Goal: Task Accomplishment & Management: Use online tool/utility

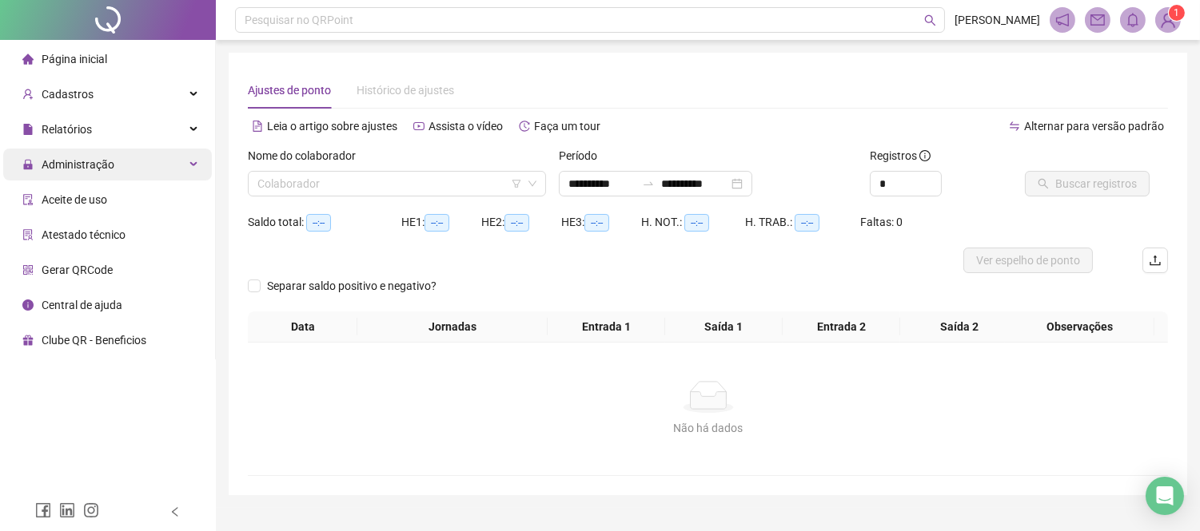
click at [168, 160] on div "Administração" at bounding box center [107, 165] width 209 height 32
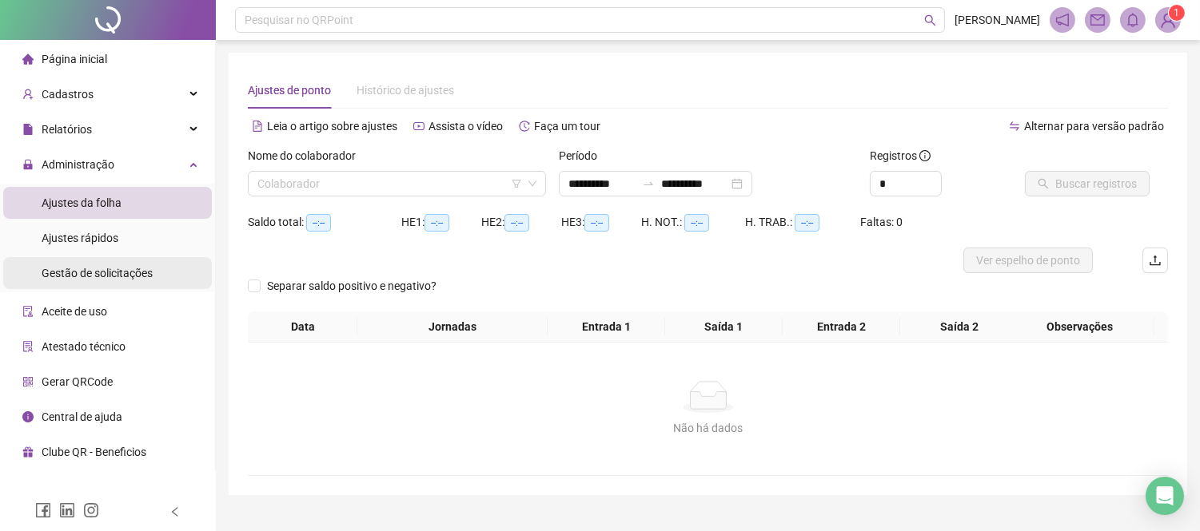
click at [113, 272] on span "Gestão de solicitações" at bounding box center [97, 273] width 111 height 13
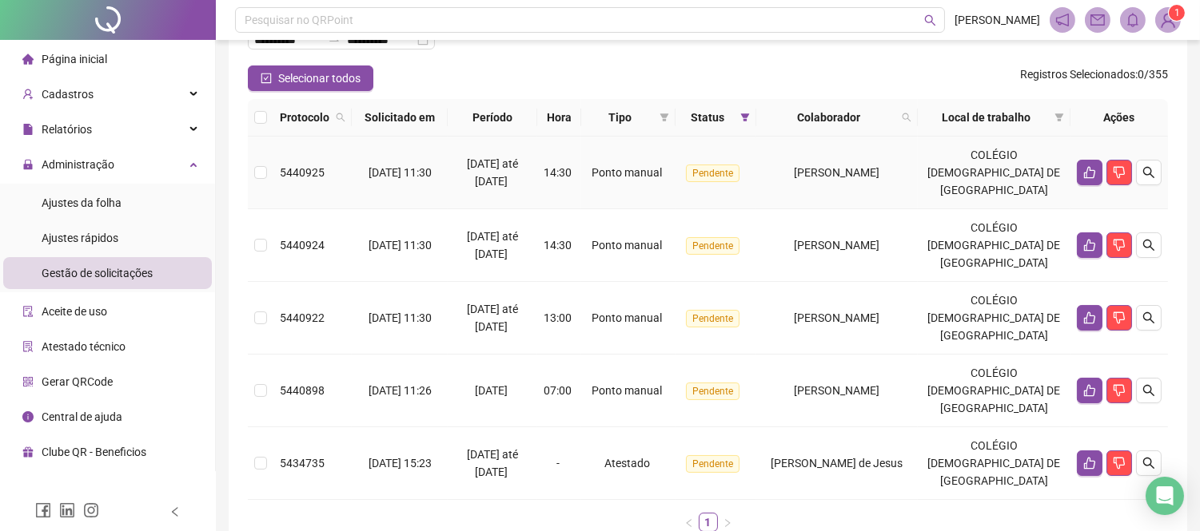
scroll to position [89, 0]
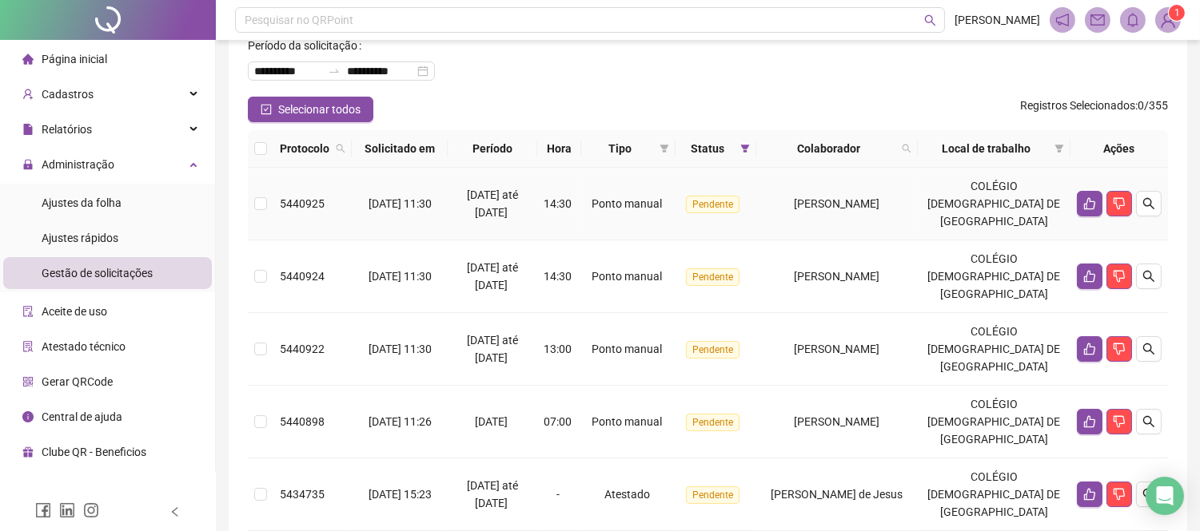
click at [838, 202] on span "[PERSON_NAME]" at bounding box center [837, 203] width 86 height 13
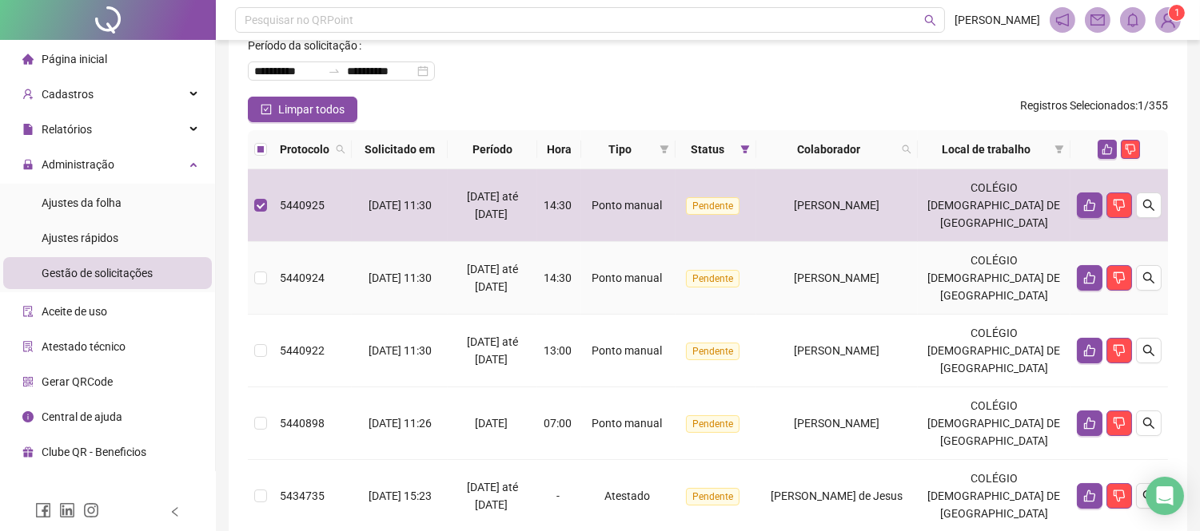
click at [858, 277] on span "[PERSON_NAME]" at bounding box center [837, 278] width 86 height 13
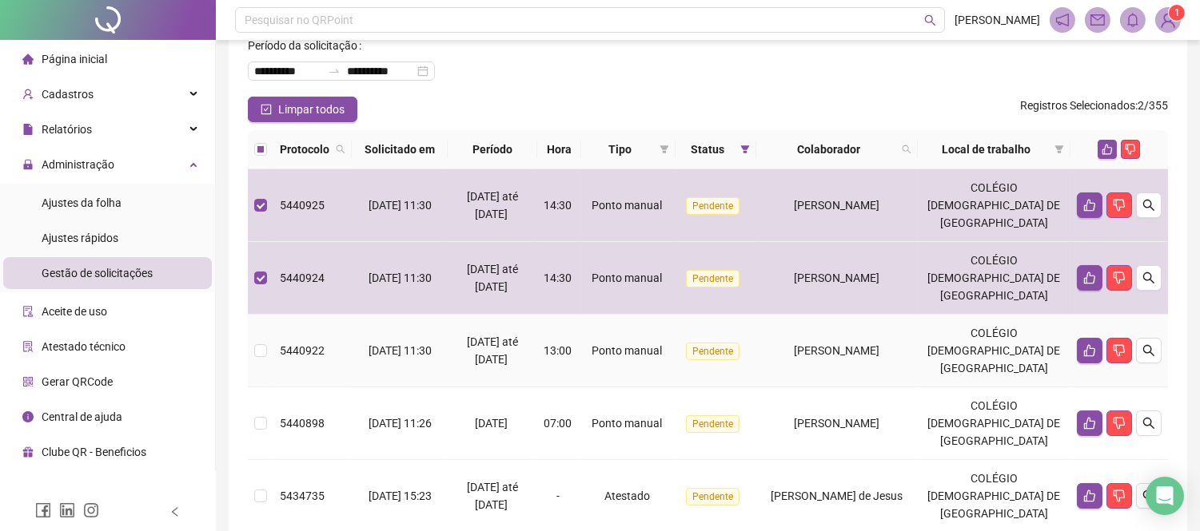
click at [869, 348] on span "[PERSON_NAME]" at bounding box center [837, 350] width 86 height 13
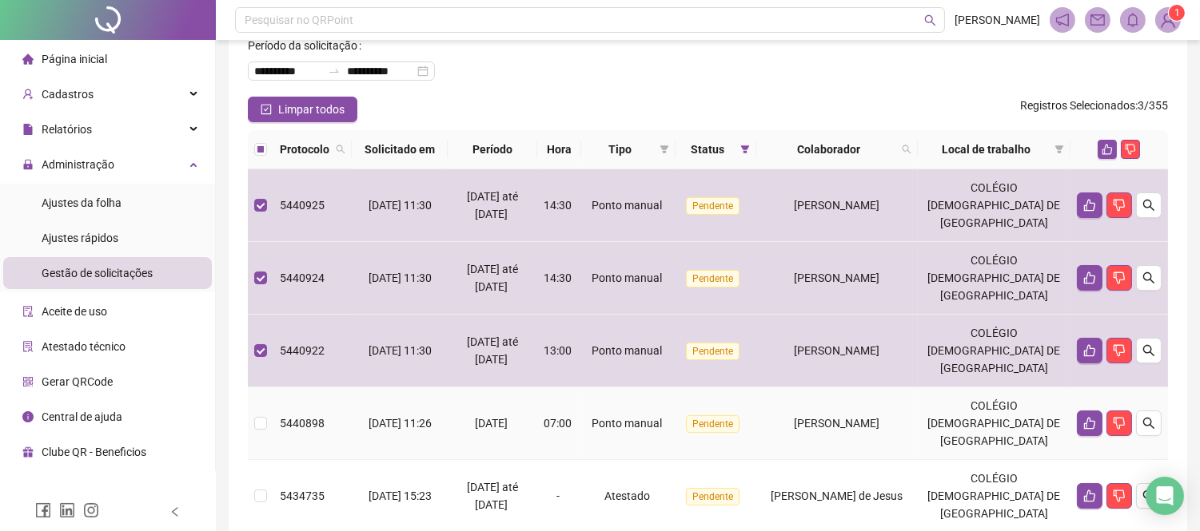
click at [881, 412] on td "[PERSON_NAME]" at bounding box center [836, 424] width 161 height 73
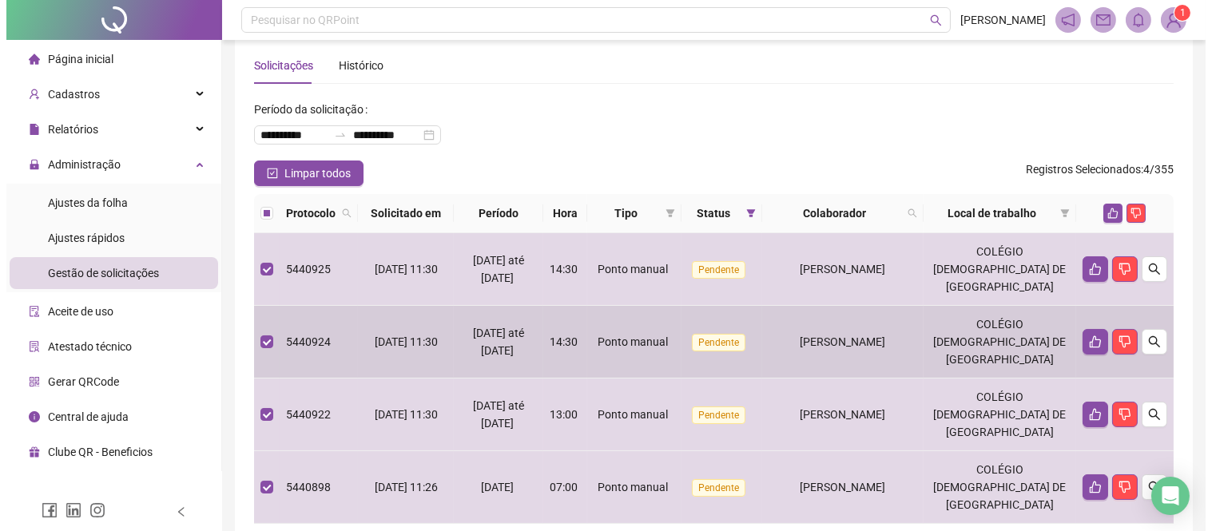
scroll to position [0, 0]
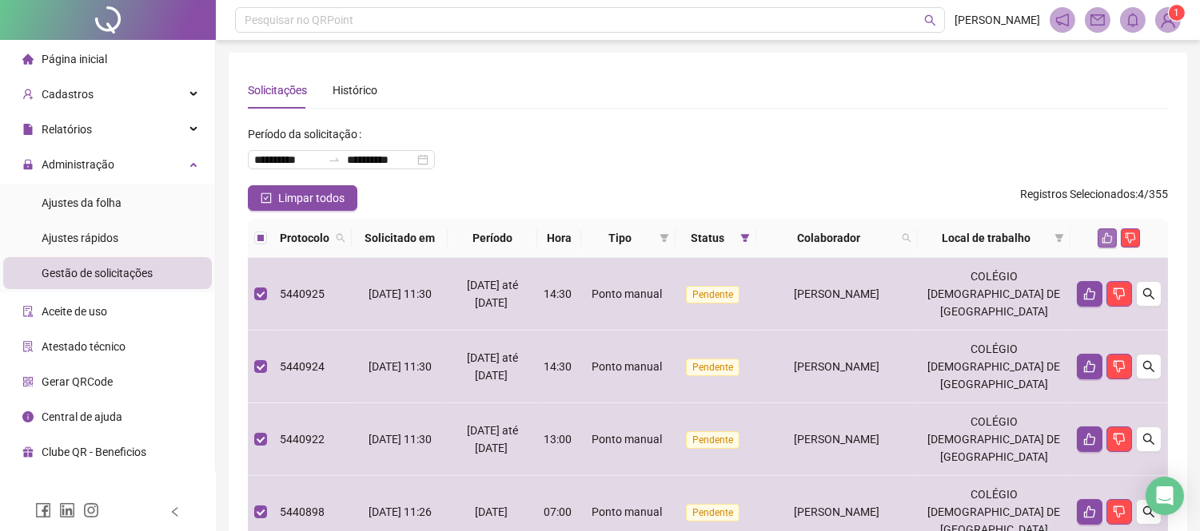
click at [1106, 233] on icon "like" at bounding box center [1106, 238] width 11 height 11
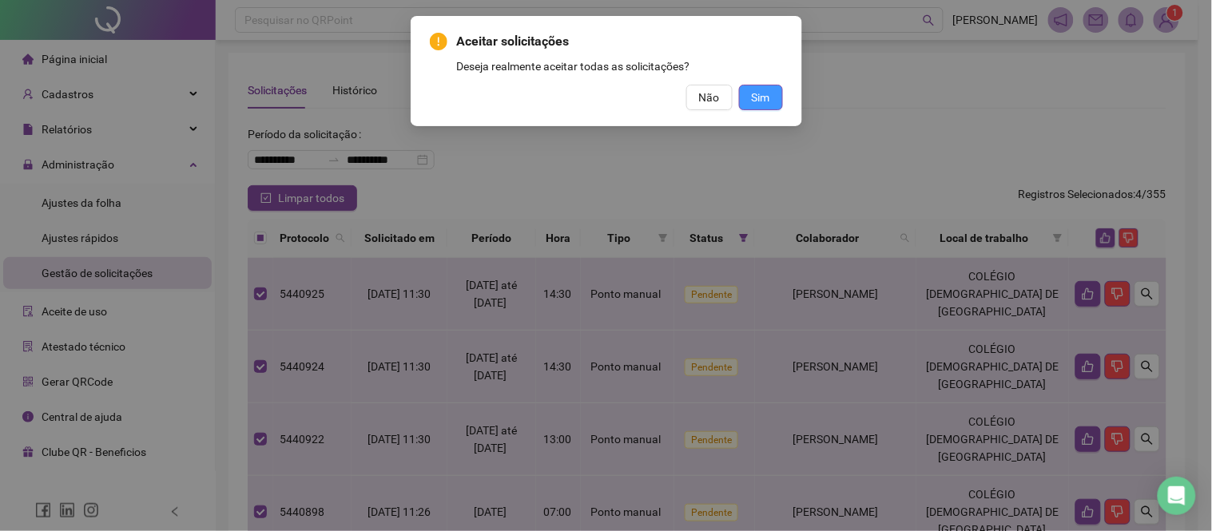
click at [752, 97] on span "Sim" at bounding box center [761, 98] width 18 height 18
